Goal: Task Accomplishment & Management: Use online tool/utility

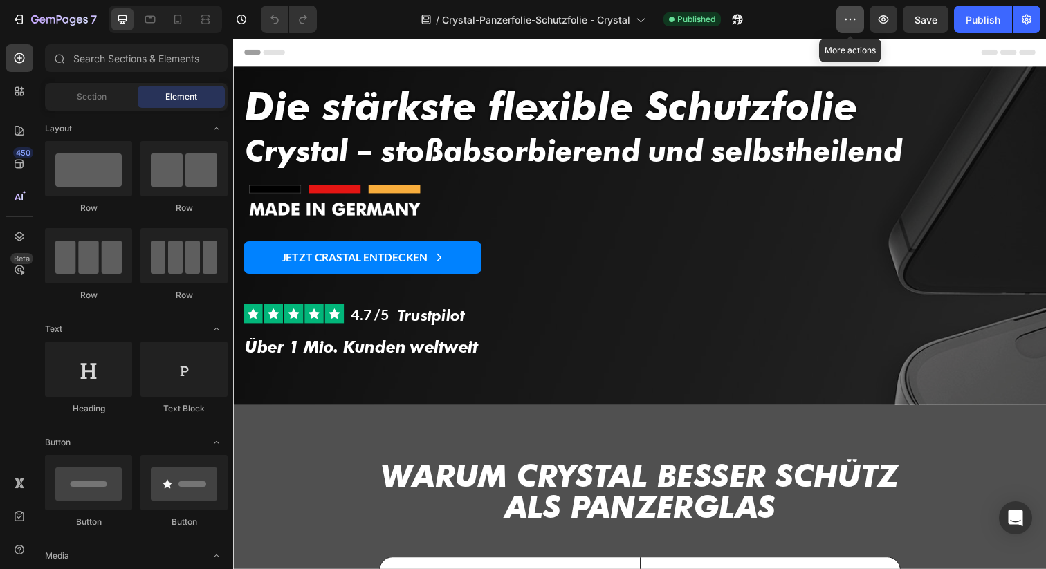
click at [855, 26] on button "button" at bounding box center [850, 20] width 28 height 28
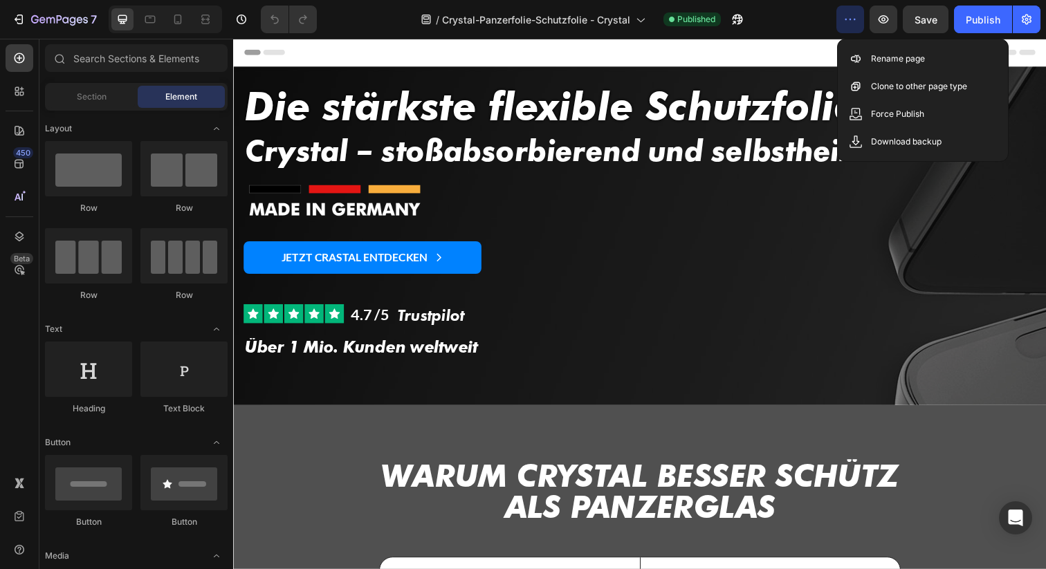
click at [806, 53] on div "Header" at bounding box center [648, 53] width 808 height 28
click at [1033, 28] on button "button" at bounding box center [1027, 20] width 28 height 28
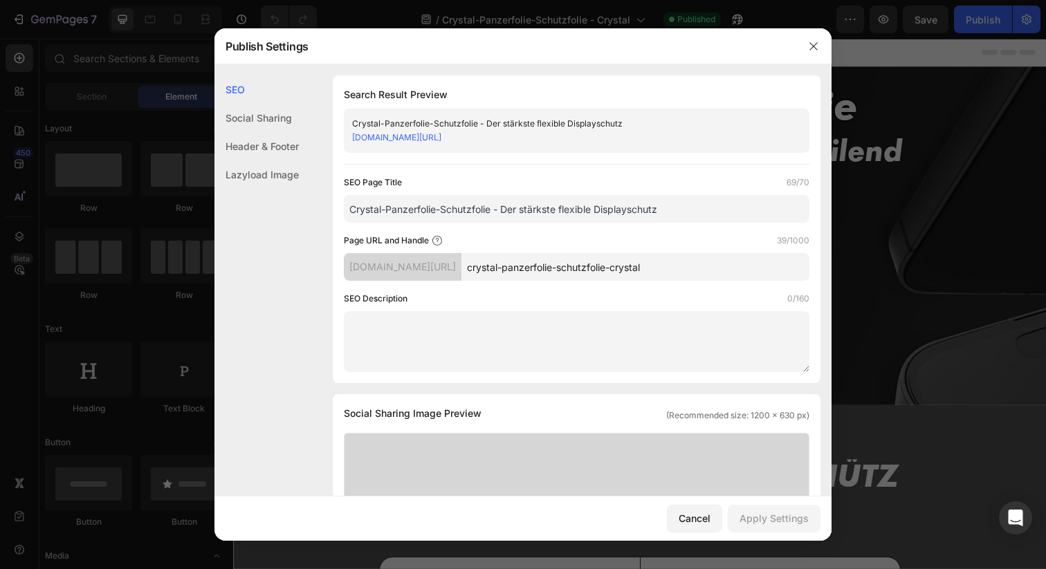
click at [297, 175] on div "Lazyload Image" at bounding box center [256, 174] width 84 height 28
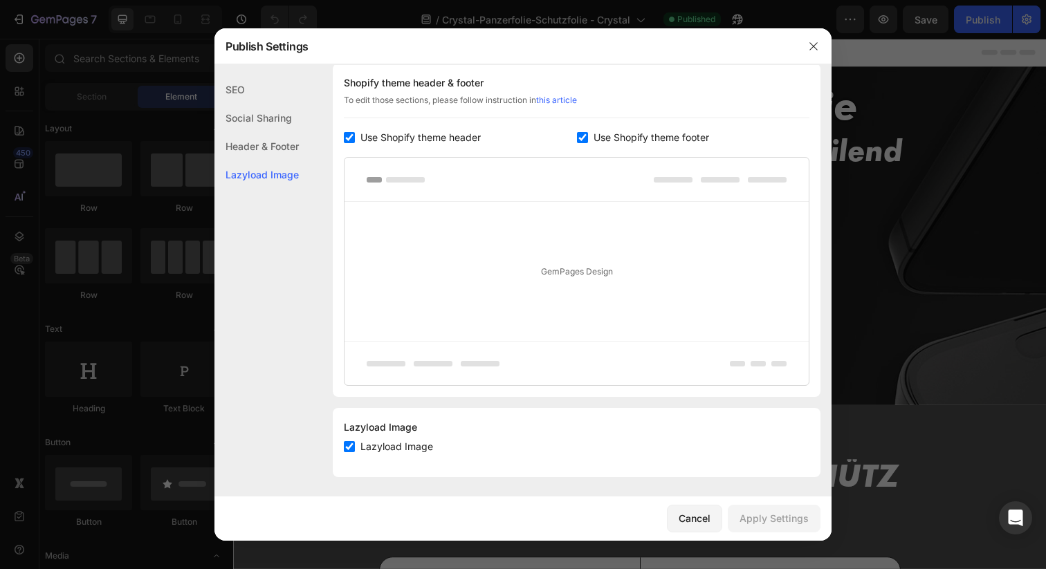
scroll to position [665, 0]
click at [288, 160] on div "Header & Footer" at bounding box center [256, 174] width 84 height 28
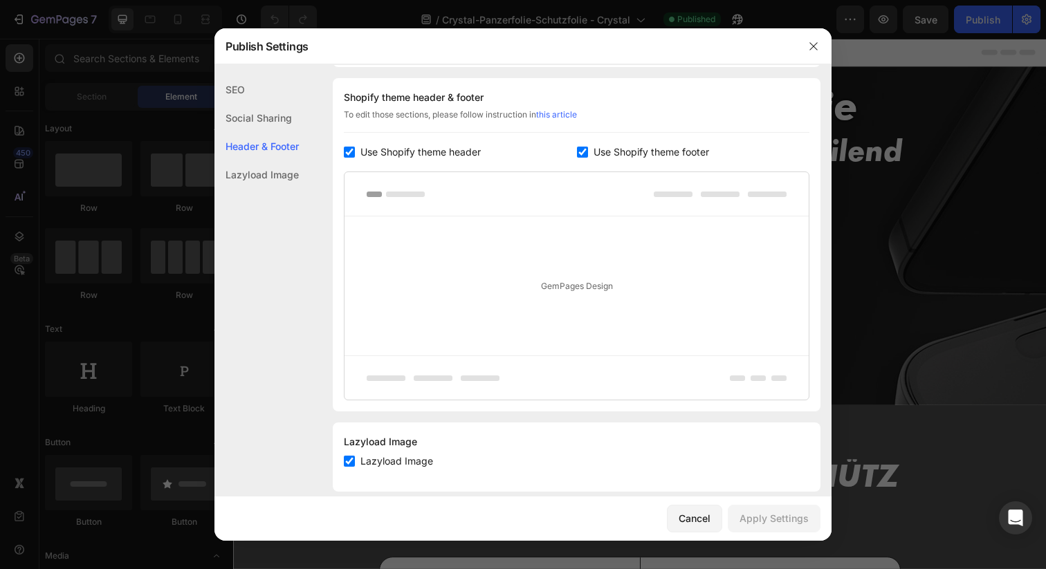
click at [283, 132] on div "Social Sharing" at bounding box center [256, 146] width 84 height 28
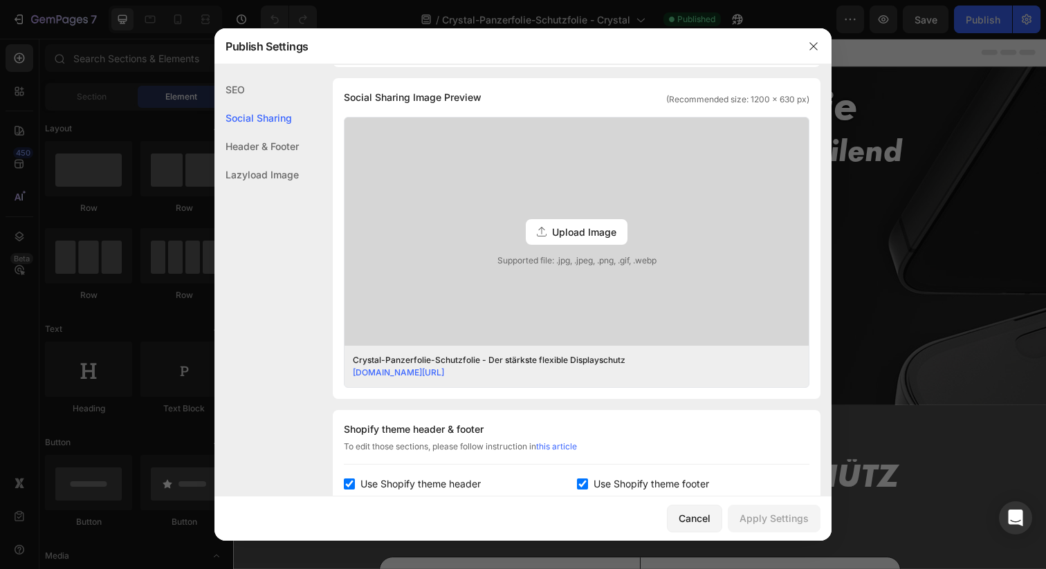
click at [260, 104] on div "SEO" at bounding box center [256, 118] width 84 height 28
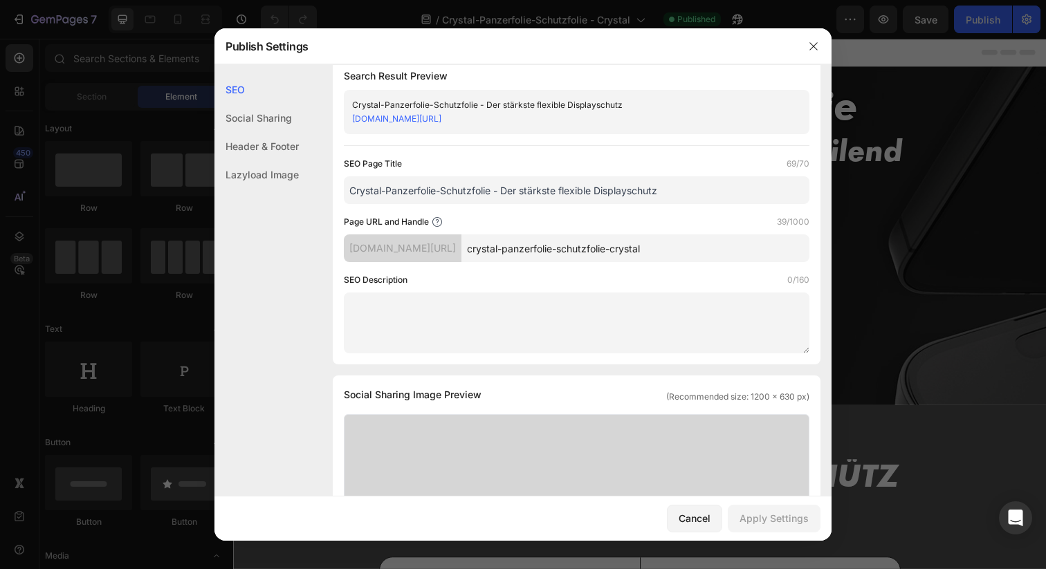
scroll to position [0, 0]
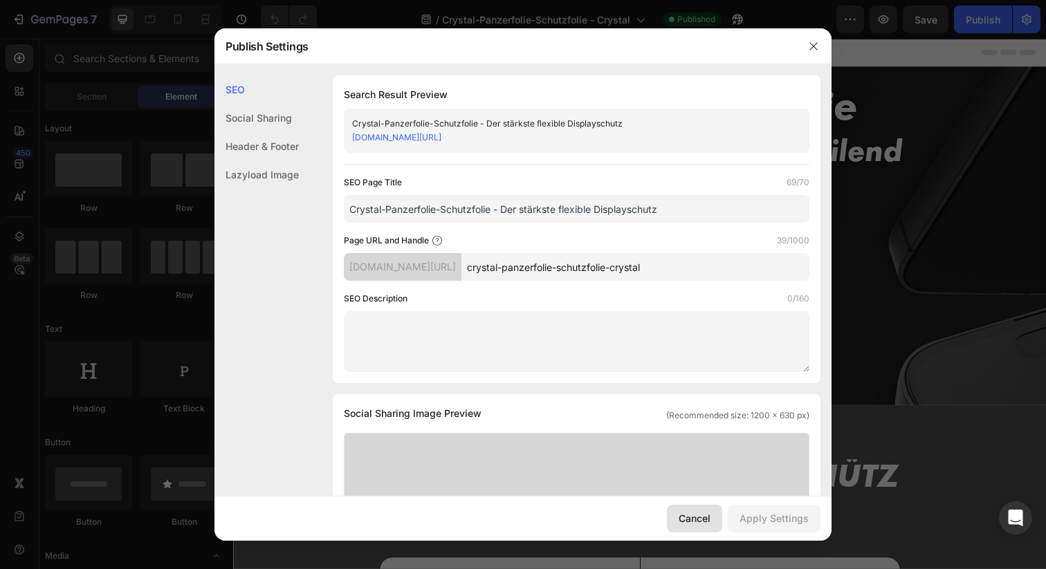
drag, startPoint x: 698, startPoint y: 523, endPoint x: 475, endPoint y: 495, distance: 225.2
click at [698, 523] on div "Cancel" at bounding box center [695, 518] width 32 height 15
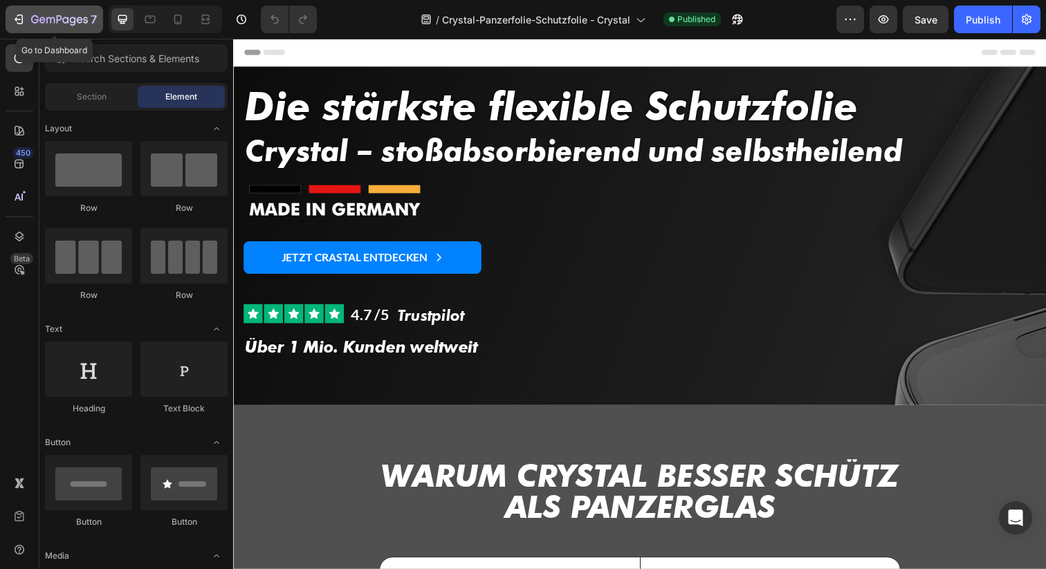
click at [64, 15] on icon "button" at bounding box center [59, 21] width 57 height 12
